Goal: Navigation & Orientation: Find specific page/section

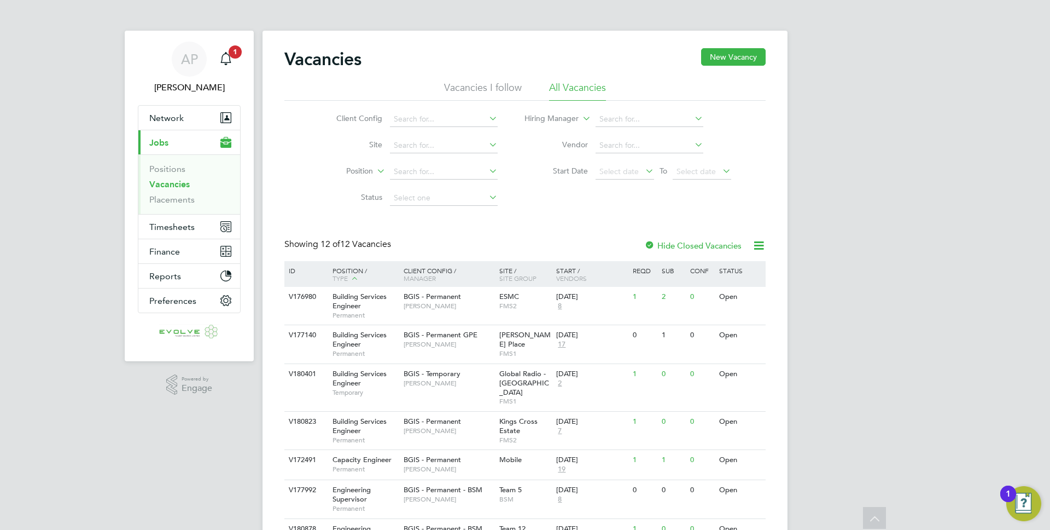
scroll to position [116, 0]
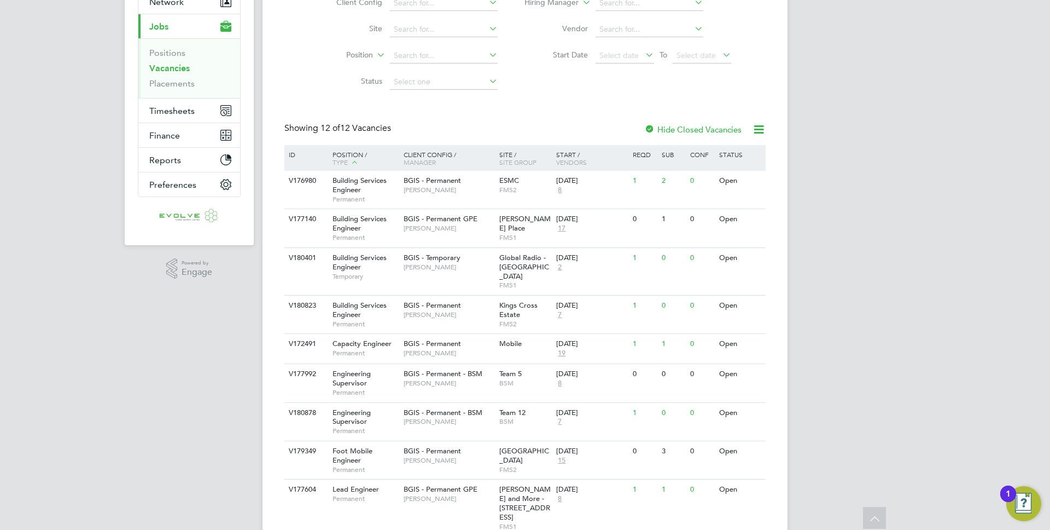
click at [171, 71] on link "Vacancies" at bounding box center [169, 68] width 40 height 10
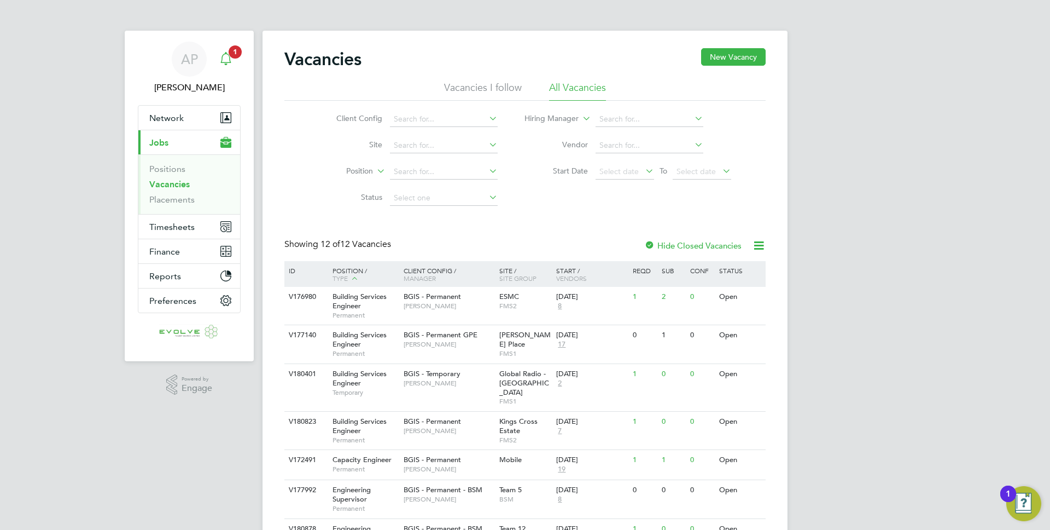
click at [232, 58] on icon "Main navigation" at bounding box center [225, 58] width 13 height 13
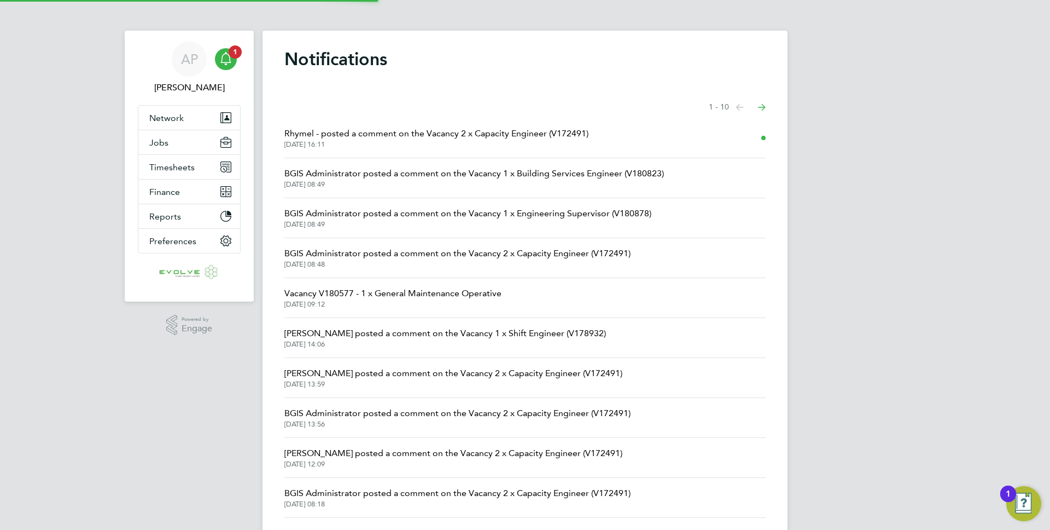
click at [388, 138] on span "Rhymel - posted a comment on the Vacancy 2 x Capacity Engineer (V172491)" at bounding box center [436, 133] width 304 height 13
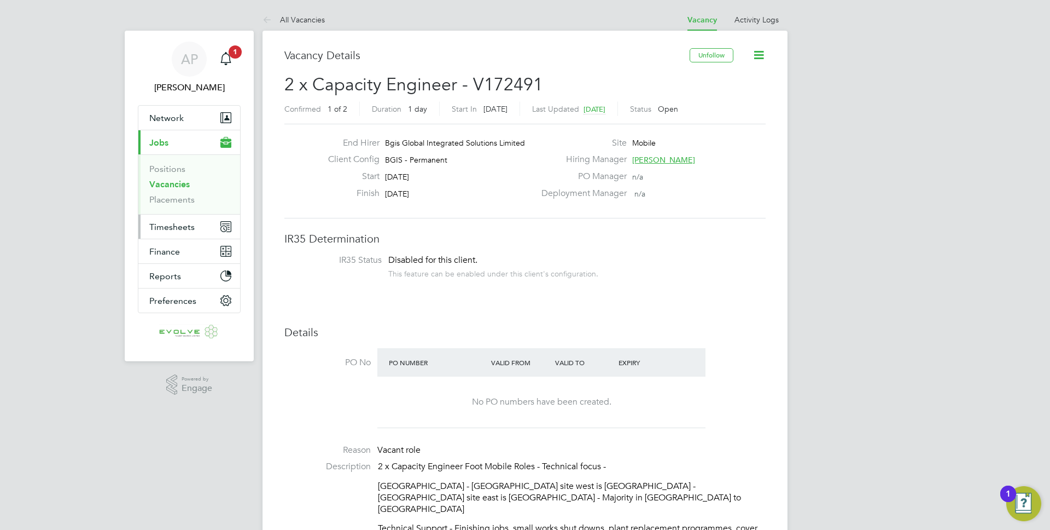
click at [182, 231] on span "Timesheets" at bounding box center [171, 227] width 45 height 10
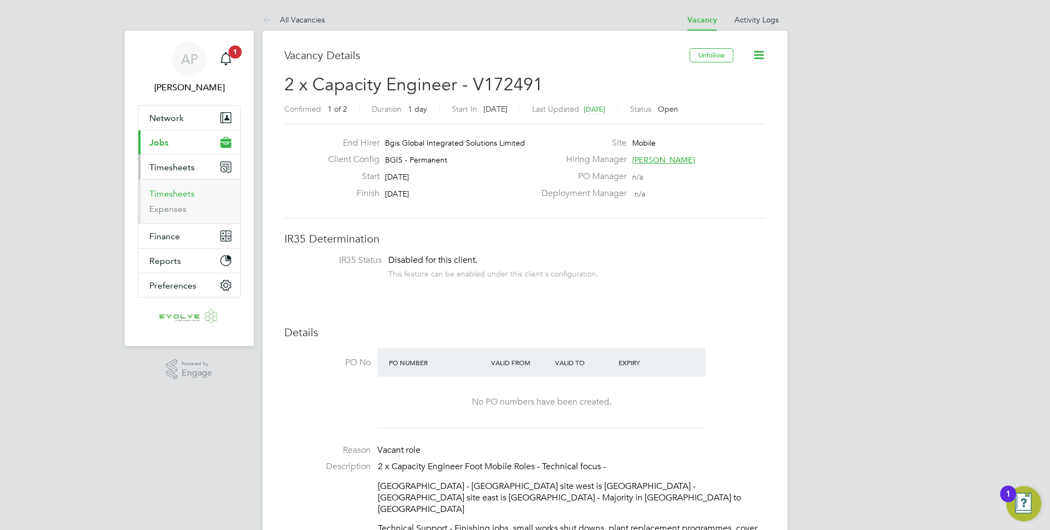
click at [172, 195] on link "Timesheets" at bounding box center [171, 193] width 45 height 10
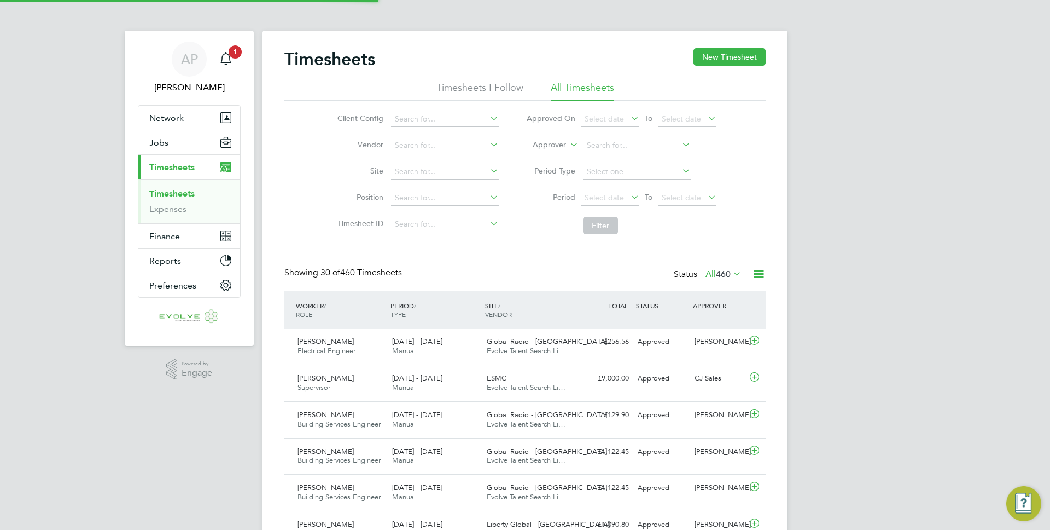
scroll to position [5, 5]
click at [231, 54] on span "1" at bounding box center [235, 51] width 13 height 13
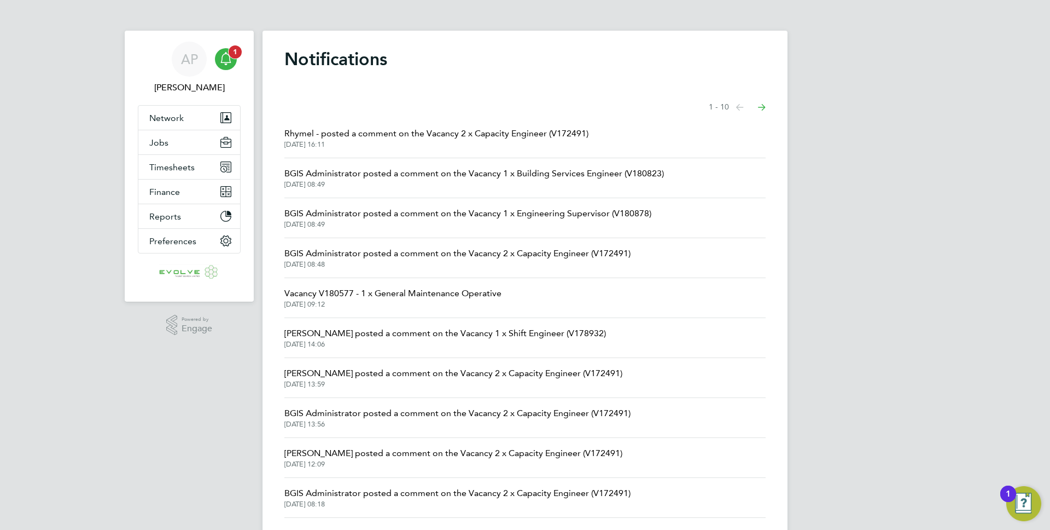
click at [231, 54] on span "1" at bounding box center [235, 51] width 13 height 13
click at [125, 86] on app-nav-sections-wrapper "AP [PERSON_NAME] Notifications Applications: Network Team Members Businesses Si…" at bounding box center [189, 166] width 129 height 271
